Goal: Complete application form: Complete application form

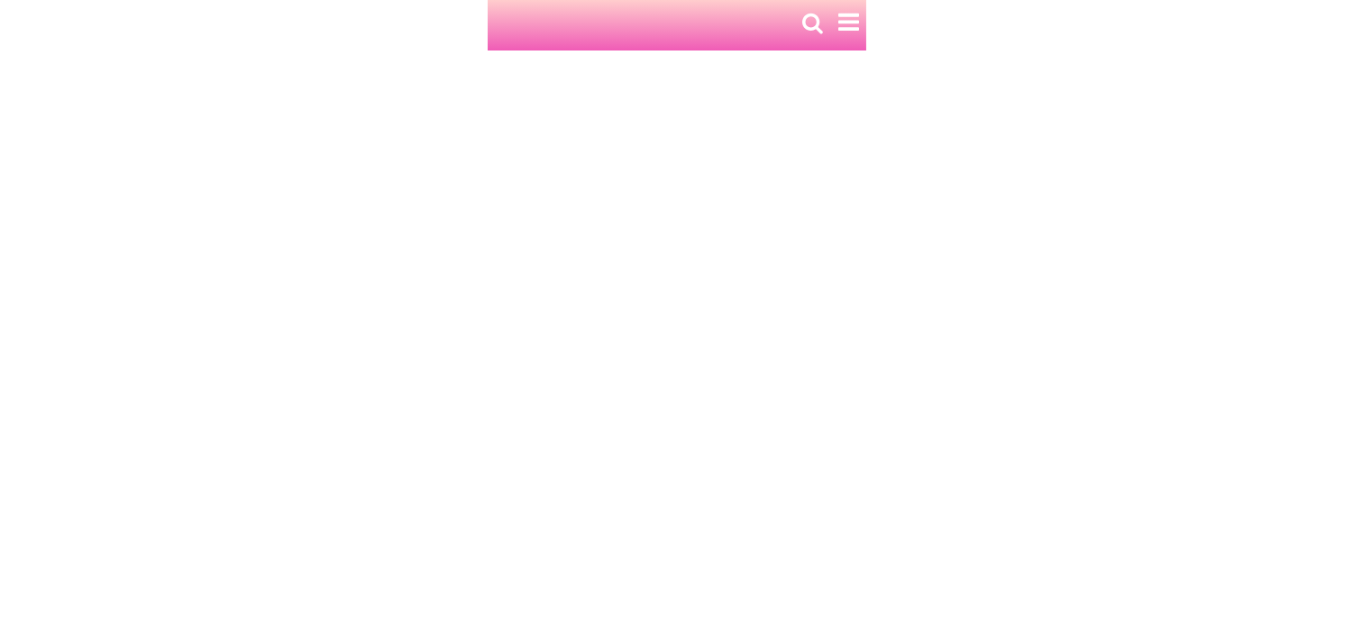
type input "Duy"
type input "0975174856"
type input "575 [PERSON_NAME]"
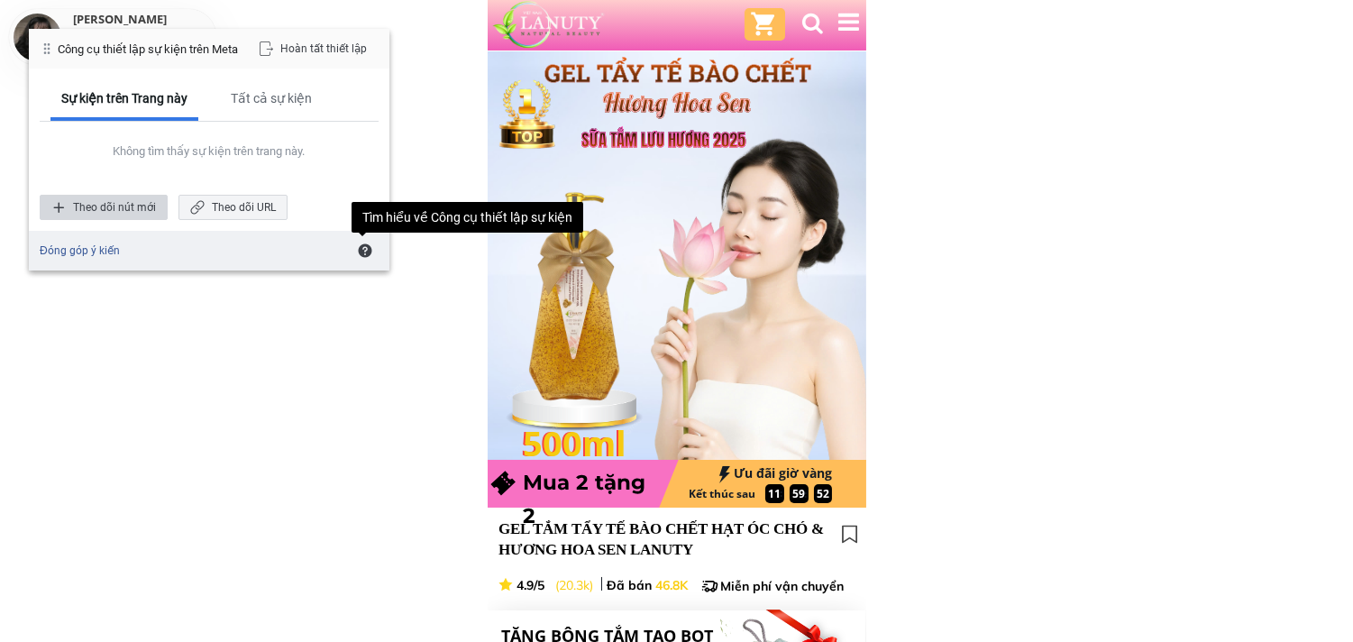
click at [128, 200] on div "Theo dõi nút mới" at bounding box center [104, 207] width 128 height 25
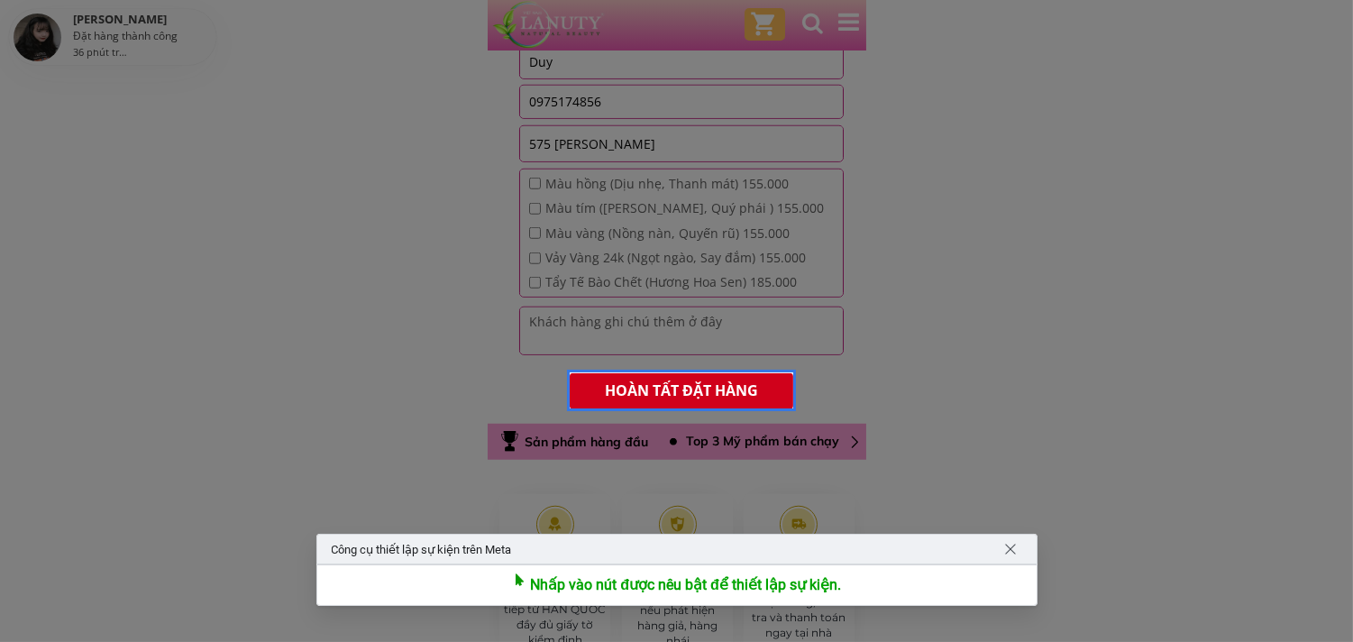
scroll to position [2904, 0]
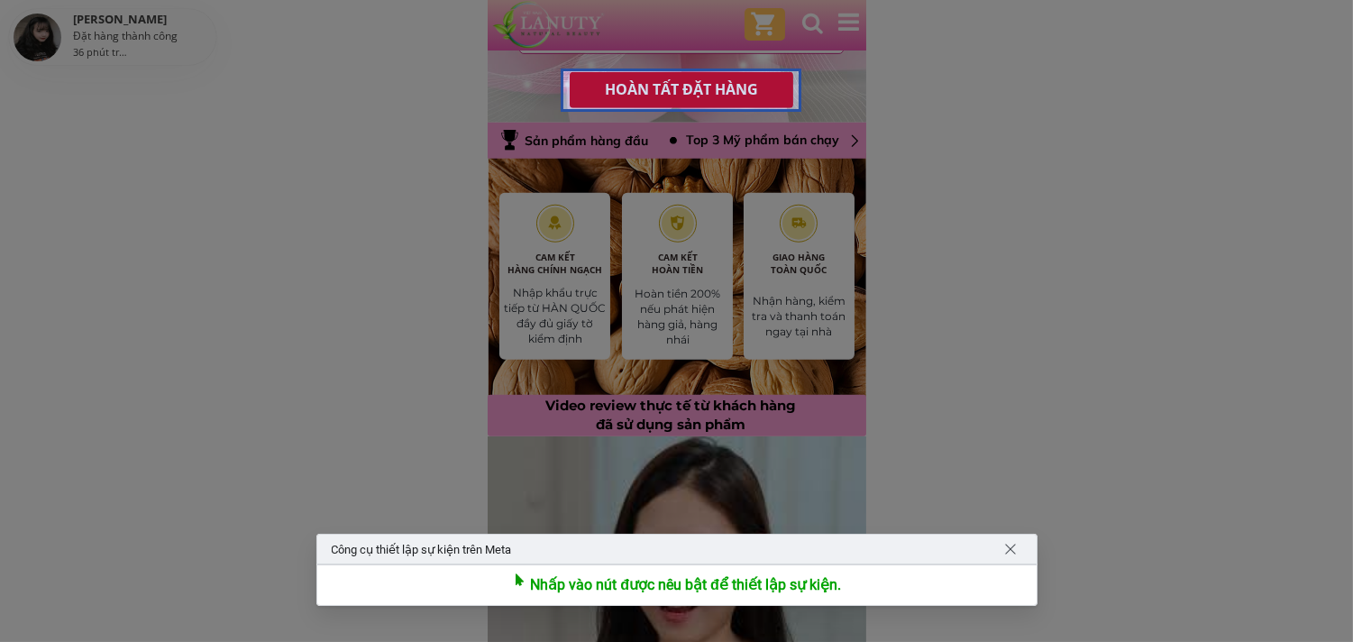
click at [705, 87] on div at bounding box center [681, 90] width 241 height 42
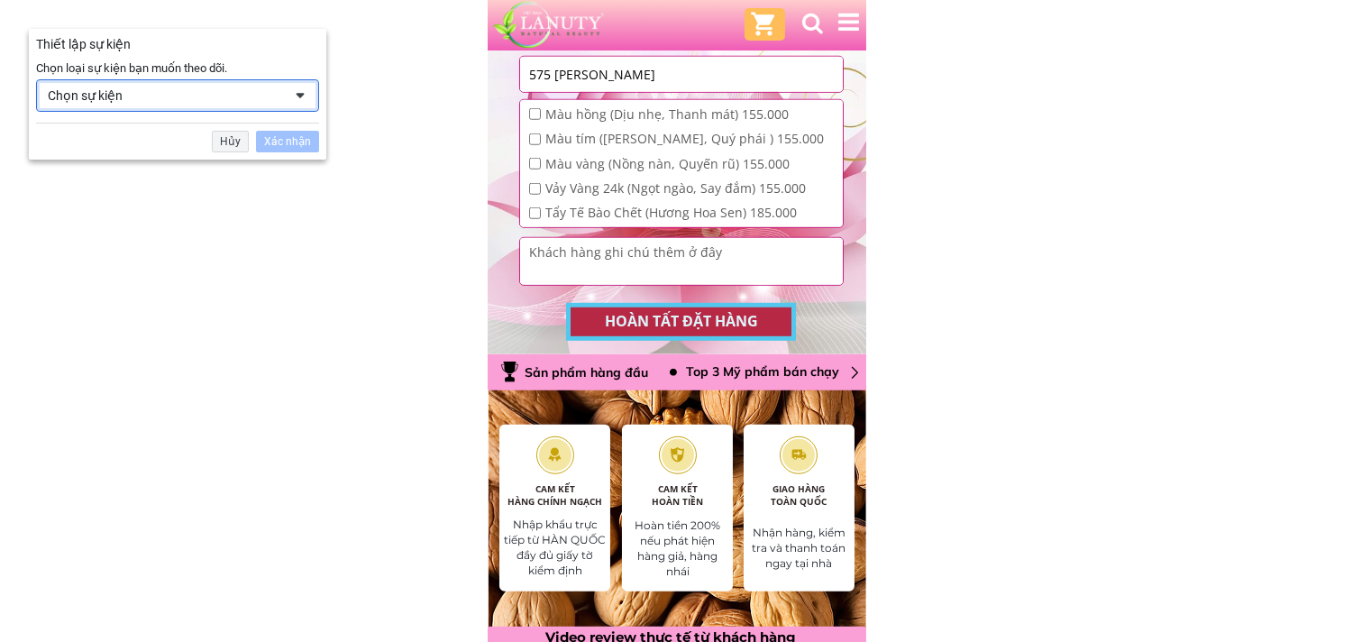
click at [241, 93] on div "Chọn sự kiện" at bounding box center [165, 95] width 234 height 16
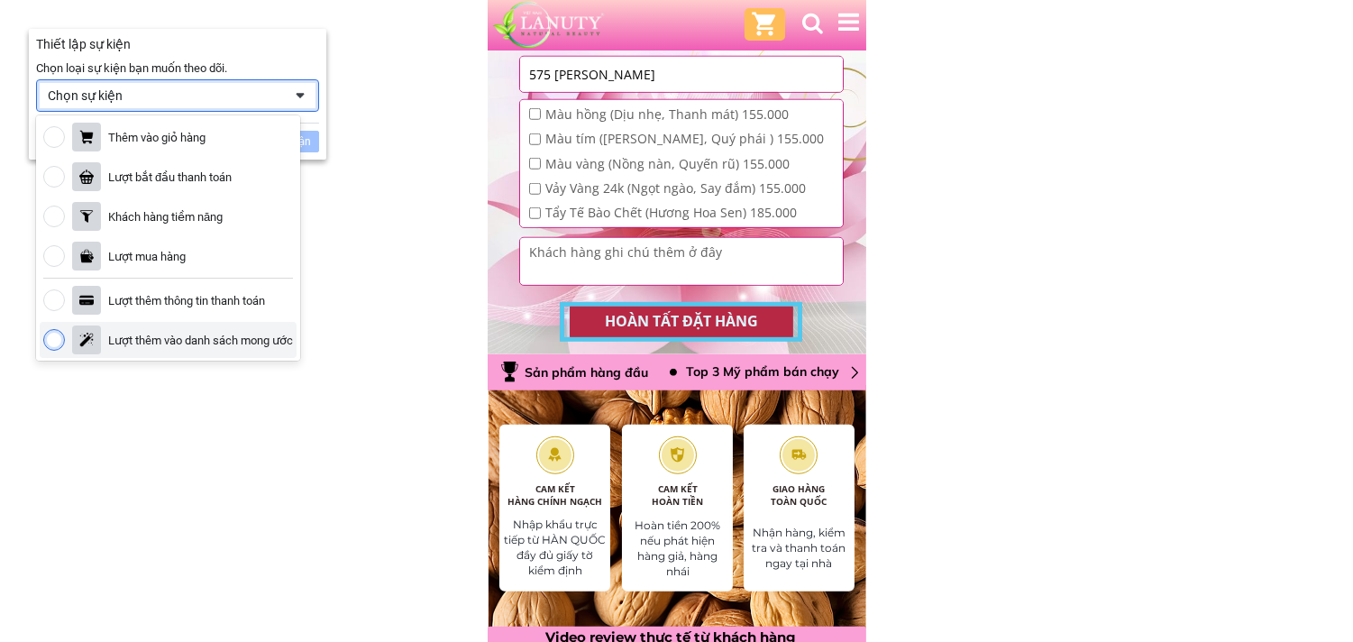
scroll to position [200, 0]
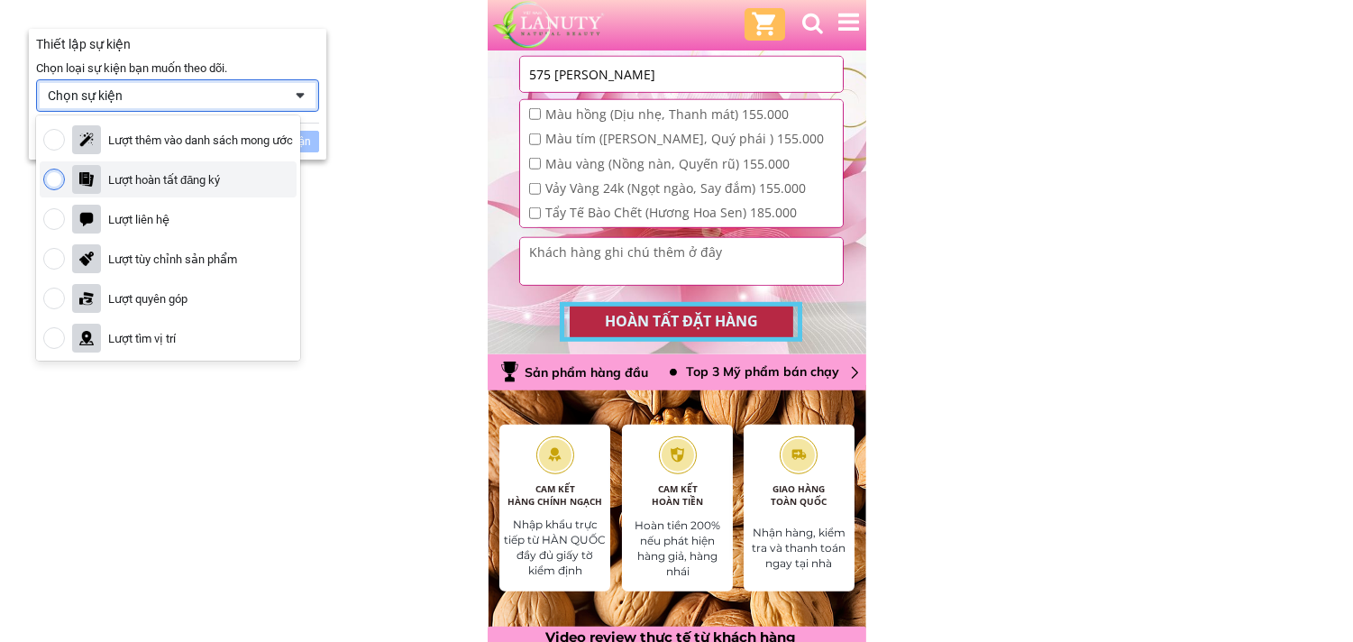
click at [185, 175] on div "Lượt hoàn tất đăng ký" at bounding box center [164, 179] width 112 height 15
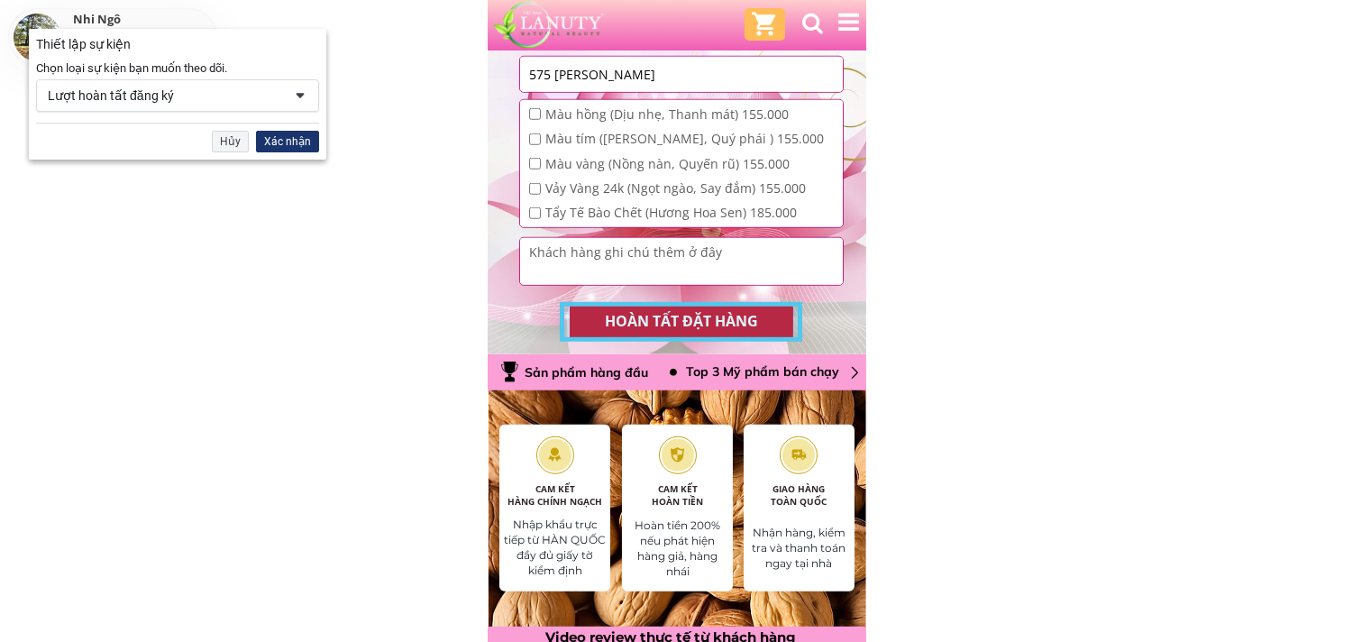
click at [281, 133] on div "Xác nhận" at bounding box center [287, 142] width 63 height 22
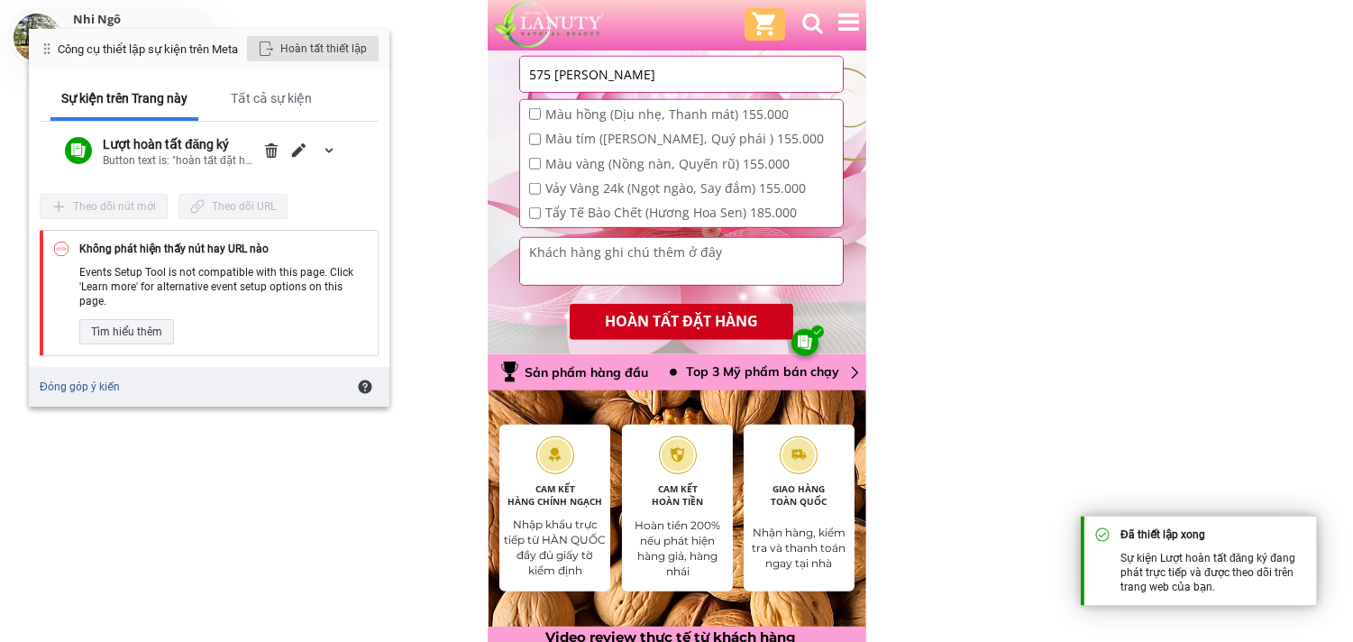
click at [317, 40] on div "Hoàn tất thiết lập" at bounding box center [313, 48] width 132 height 25
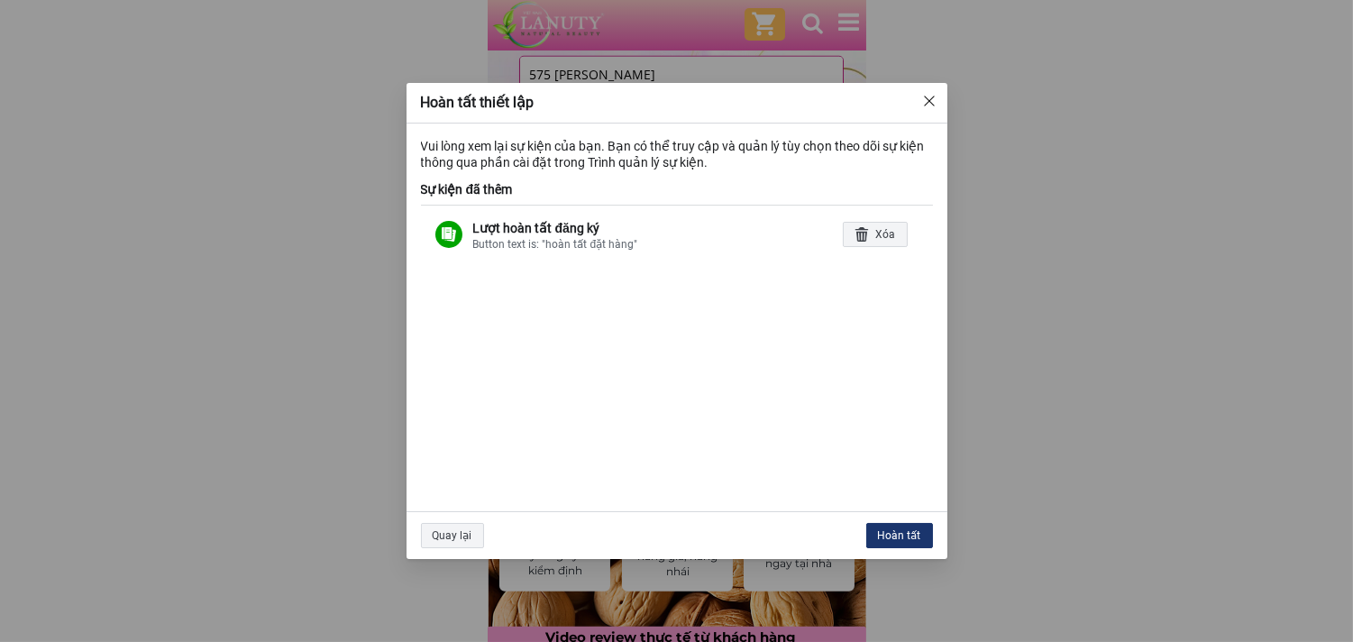
click at [906, 537] on div "Hoàn tất" at bounding box center [899, 535] width 67 height 25
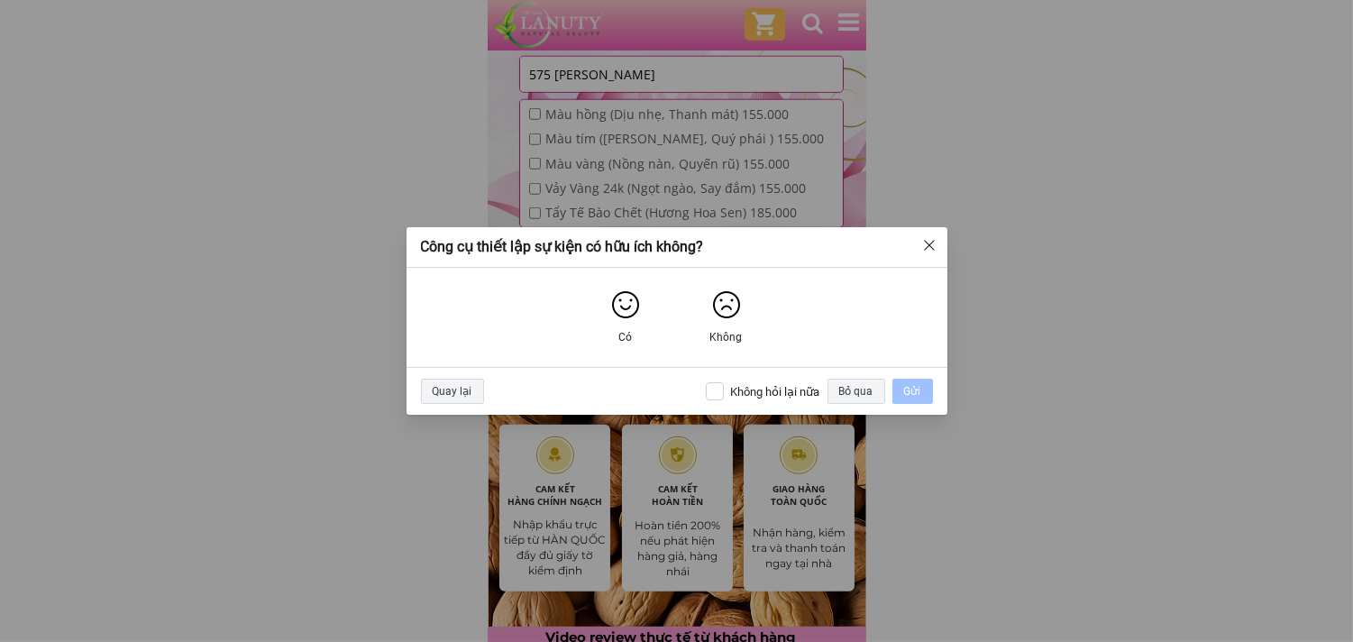
click at [748, 388] on div "Không hỏi lại nữa" at bounding box center [775, 391] width 89 height 15
click at [724, 388] on input "Không hỏi lại nữa" at bounding box center [715, 391] width 18 height 18
checkbox input "true"
click at [853, 392] on div "Bỏ qua" at bounding box center [856, 391] width 58 height 25
